Goal: Task Accomplishment & Management: Complete application form

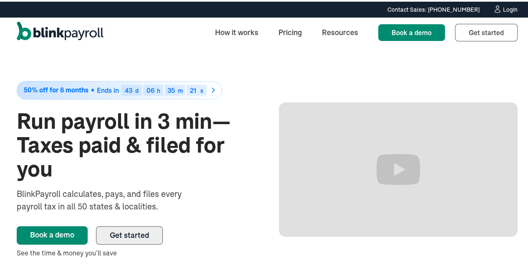
click at [138, 240] on link "Get started" at bounding box center [129, 233] width 67 height 18
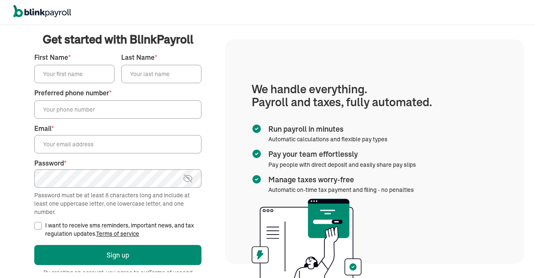
click at [61, 77] on input "First Name *" at bounding box center [74, 74] width 80 height 18
type input "Michelle"
type input "Jeruto"
type input "(469) 360-6699"
type input "michellejeruto1@gmail.com"
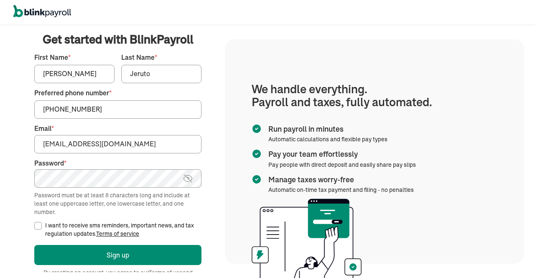
click at [185, 182] on img at bounding box center [188, 178] width 10 height 10
click at [34, 224] on input "I want to receive sms reminders, important news, and tax regulation updates. Te…" at bounding box center [38, 226] width 8 height 8
checkbox input "true"
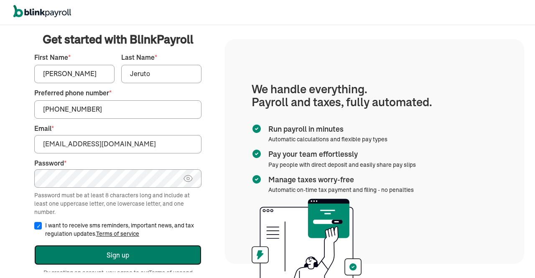
click at [124, 256] on button "Sign up" at bounding box center [117, 255] width 167 height 20
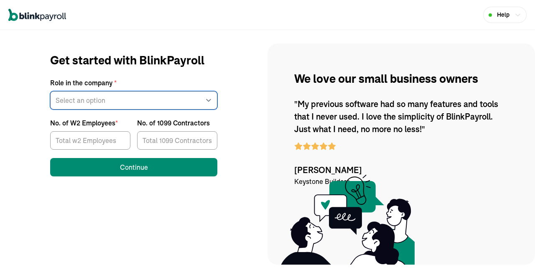
click at [210, 101] on select "Select an option Business owner HR CPA / Accountant Other" at bounding box center [133, 100] width 167 height 18
select select "other"
click at [50, 91] on select "Select an option Business owner HR CPA / Accountant Other" at bounding box center [133, 100] width 167 height 18
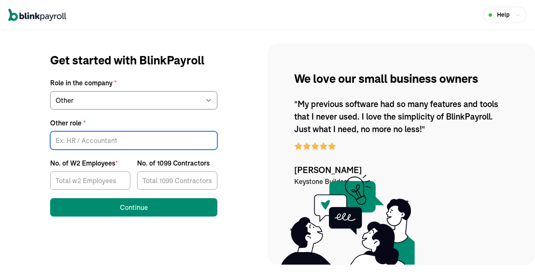
click at [200, 145] on input "Other role *" at bounding box center [133, 140] width 167 height 18
type input "CNA"
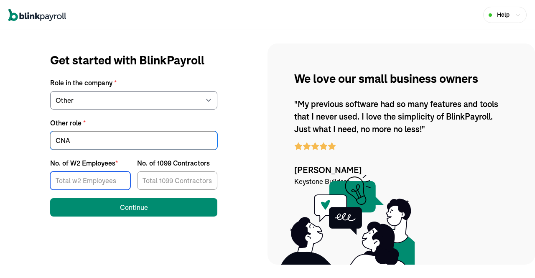
click at [108, 182] on input "No. of W2 Employees *" at bounding box center [90, 180] width 80 height 18
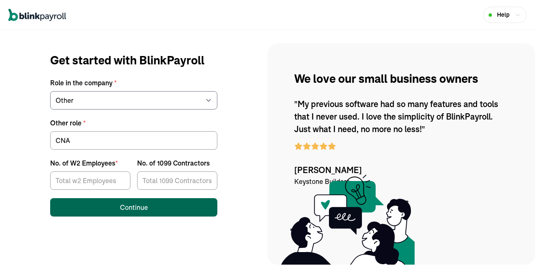
click at [126, 208] on div "Continue" at bounding box center [134, 207] width 28 height 10
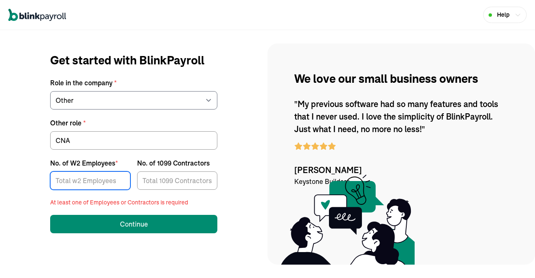
click at [102, 177] on input "No. of W2 Employees *" at bounding box center [90, 180] width 80 height 18
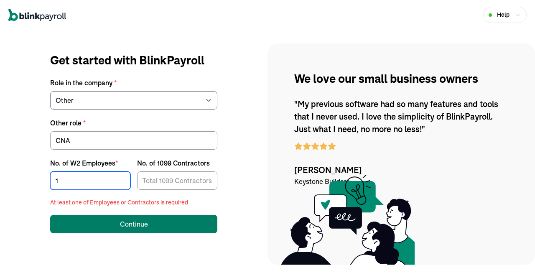
type input "1"
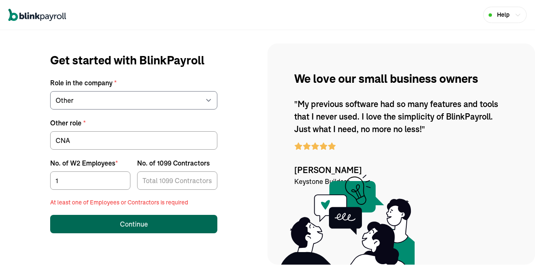
click at [134, 224] on div "Continue" at bounding box center [134, 224] width 28 height 10
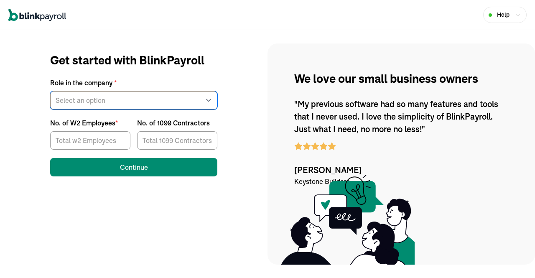
click at [210, 101] on select "Select an option Business owner HR CPA / Accountant Other" at bounding box center [133, 100] width 167 height 18
select select "other"
click at [50, 91] on select "Select an option Business owner HR CPA / Accountant Other" at bounding box center [133, 100] width 167 height 18
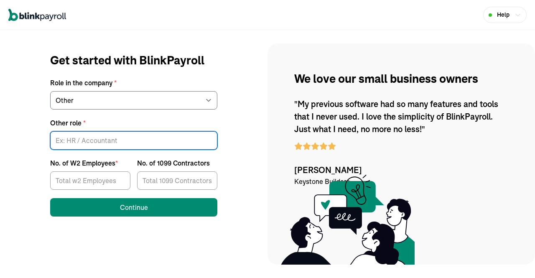
click at [200, 145] on input "Other role *" at bounding box center [133, 140] width 167 height 18
type input "CNA"
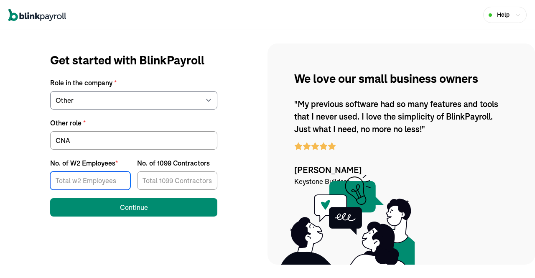
click at [108, 182] on input "No. of W2 Employees *" at bounding box center [90, 180] width 80 height 18
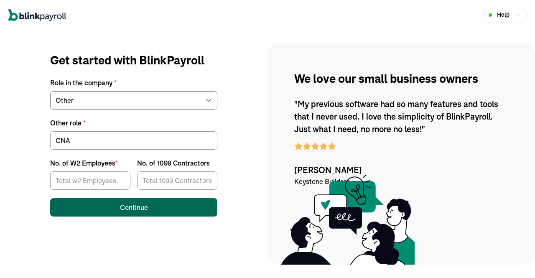
click at [126, 208] on div "Continue" at bounding box center [134, 207] width 28 height 10
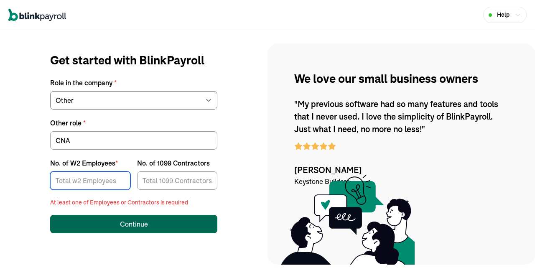
click at [102, 177] on input "No. of W2 Employees *" at bounding box center [90, 180] width 80 height 18
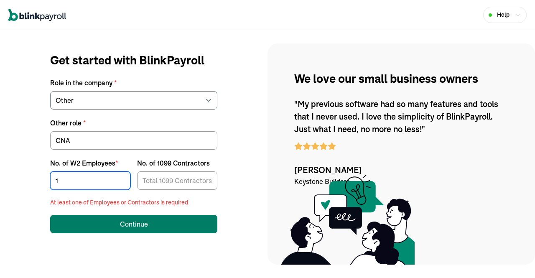
type input "1"
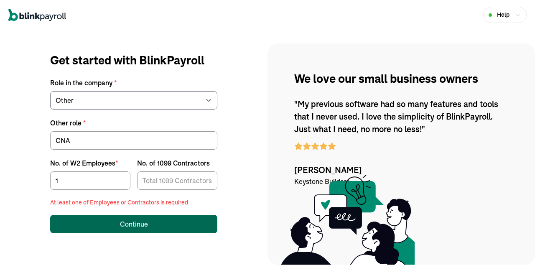
click at [134, 224] on div "Continue" at bounding box center [134, 224] width 28 height 10
